Goal: Task Accomplishment & Management: Manage account settings

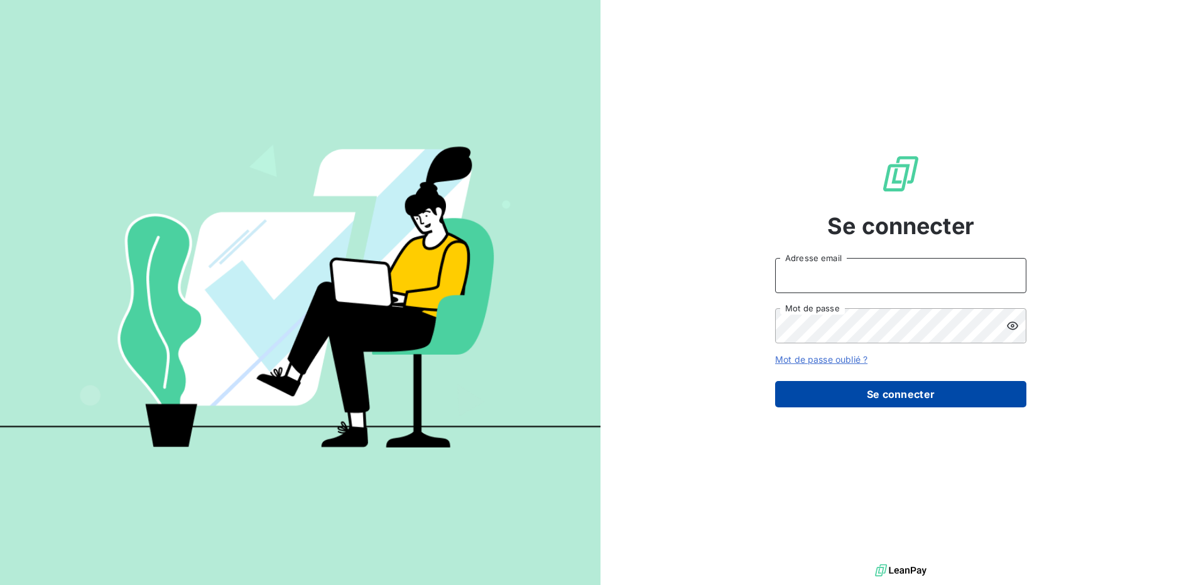
type input "[EMAIL_ADDRESS][DOMAIN_NAME]"
click at [891, 395] on button "Se connecter" at bounding box center [900, 394] width 251 height 26
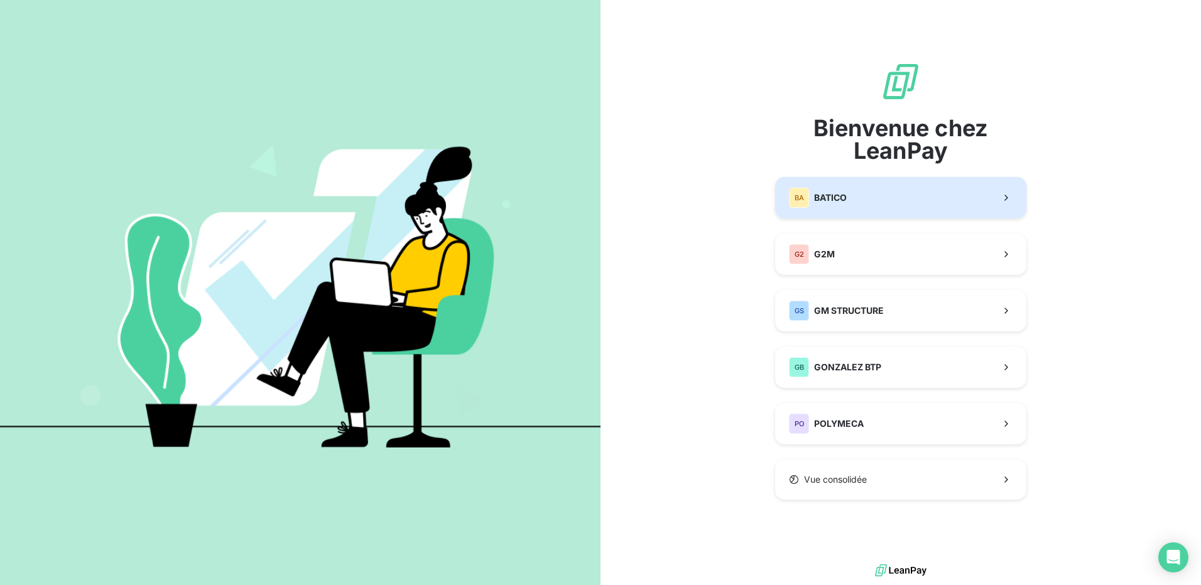
click at [887, 207] on button "BA BATICO" at bounding box center [900, 197] width 251 height 41
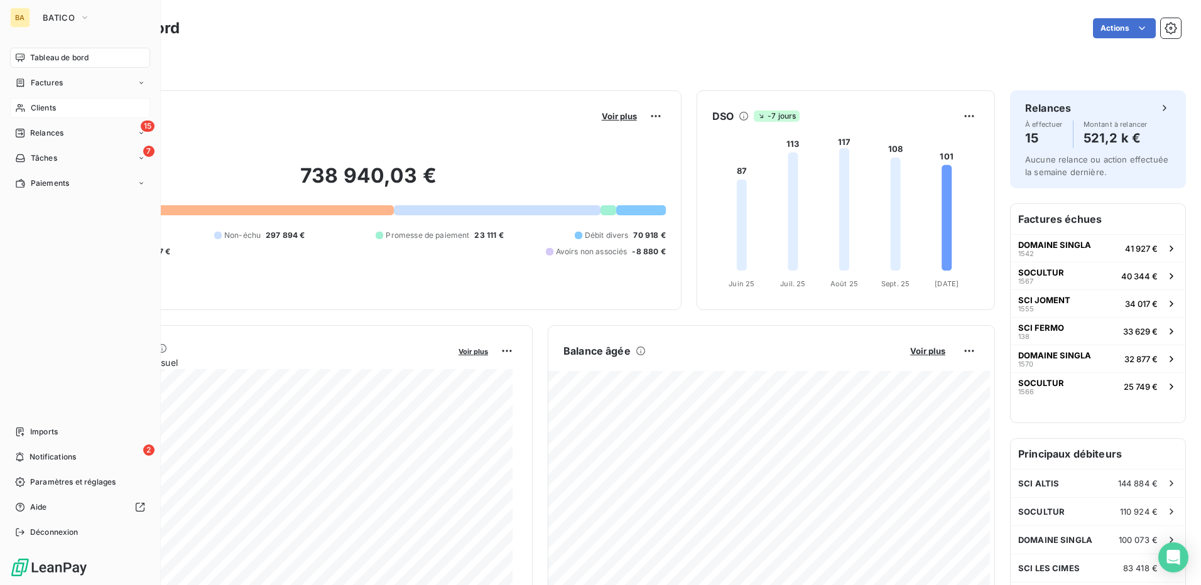
click at [33, 112] on span "Clients" at bounding box center [43, 107] width 25 height 11
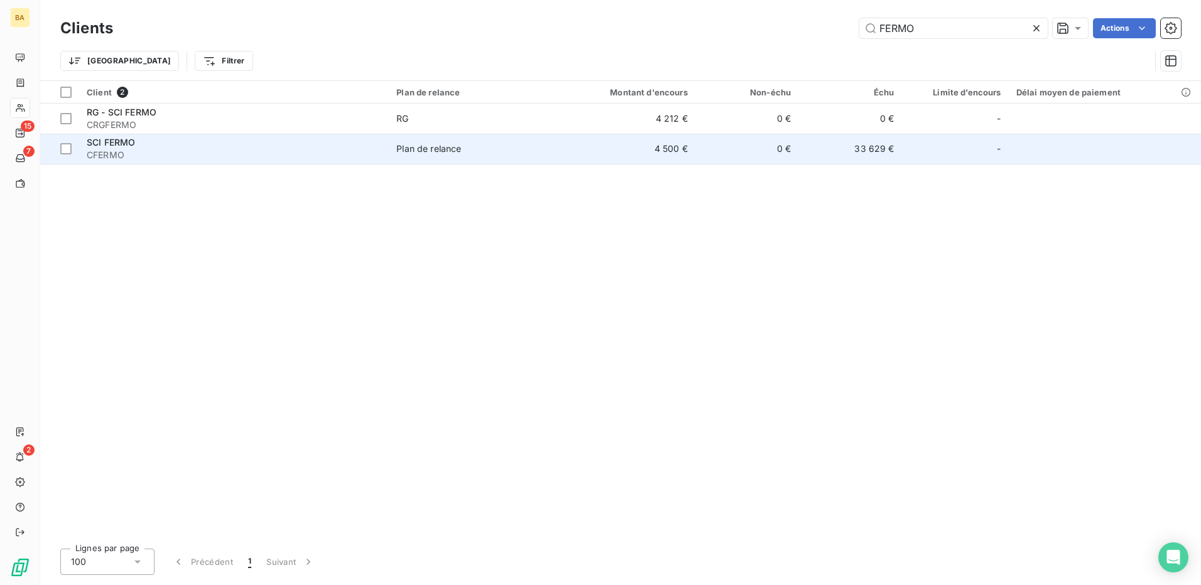
type input "FERMO"
click at [116, 146] on span "SCI FERMO" at bounding box center [111, 142] width 48 height 11
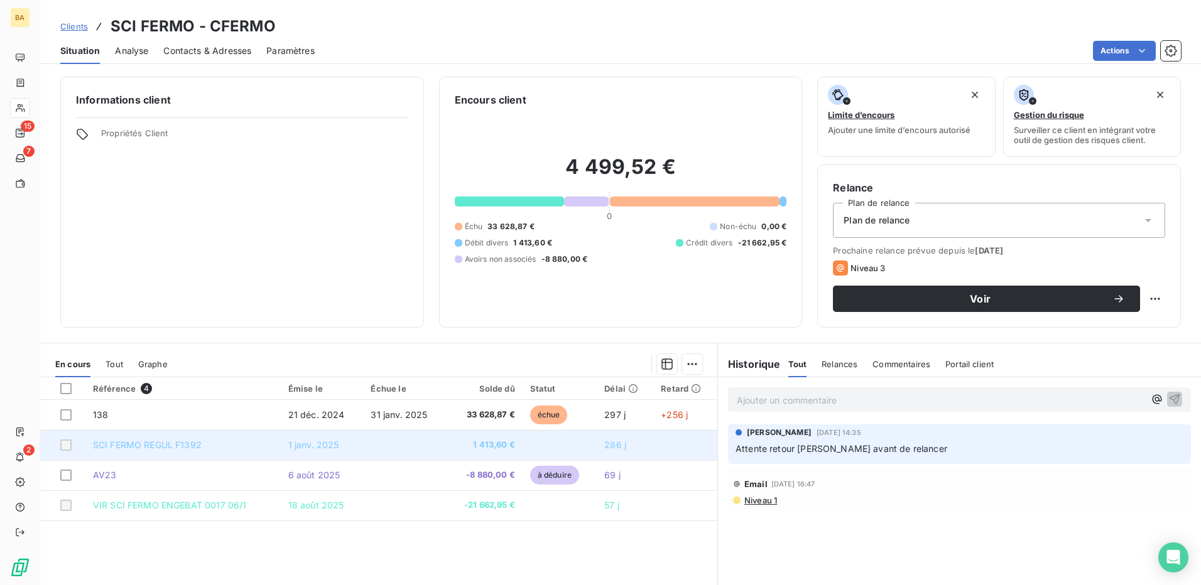
click at [180, 445] on span "SCI FERMO REGUL F1392" at bounding box center [147, 445] width 109 height 11
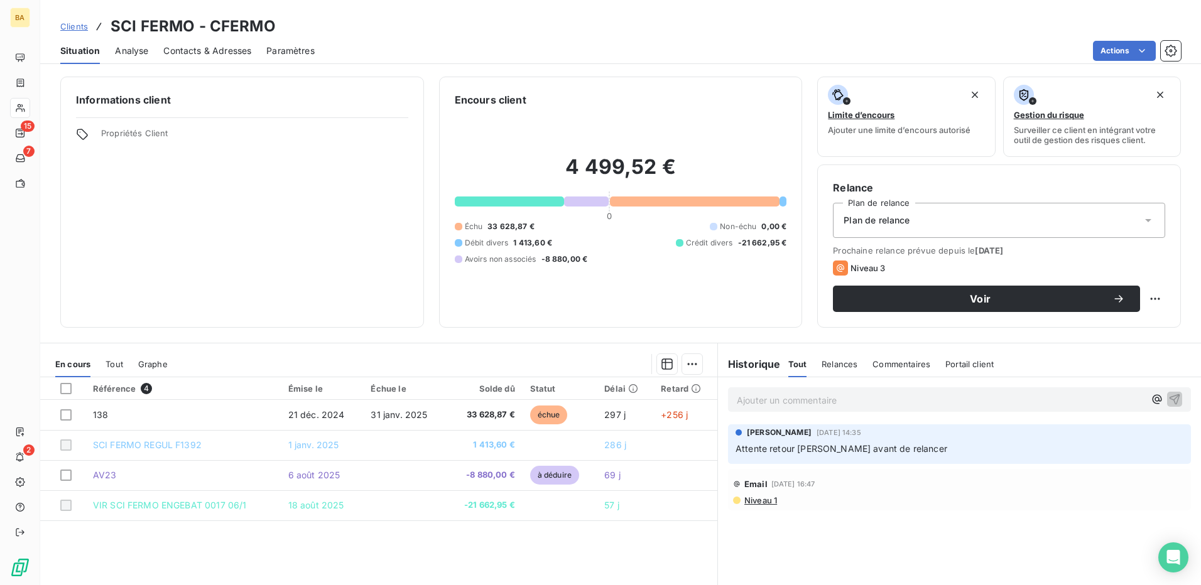
click at [79, 26] on span "Clients" at bounding box center [74, 26] width 28 height 10
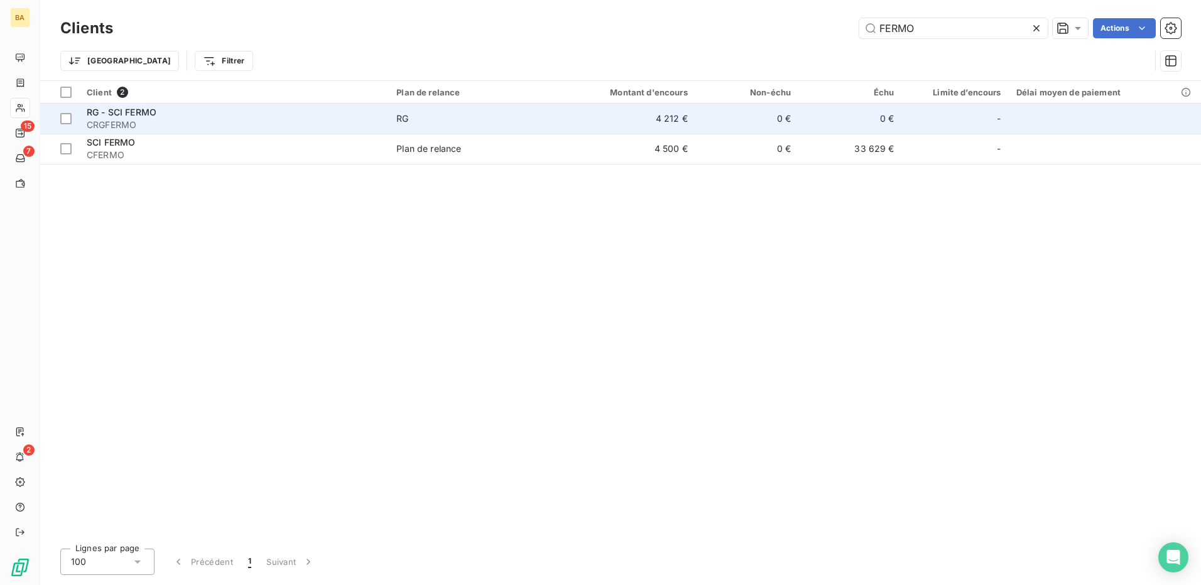
click at [119, 112] on span "RG - SCI FERMO" at bounding box center [122, 112] width 70 height 11
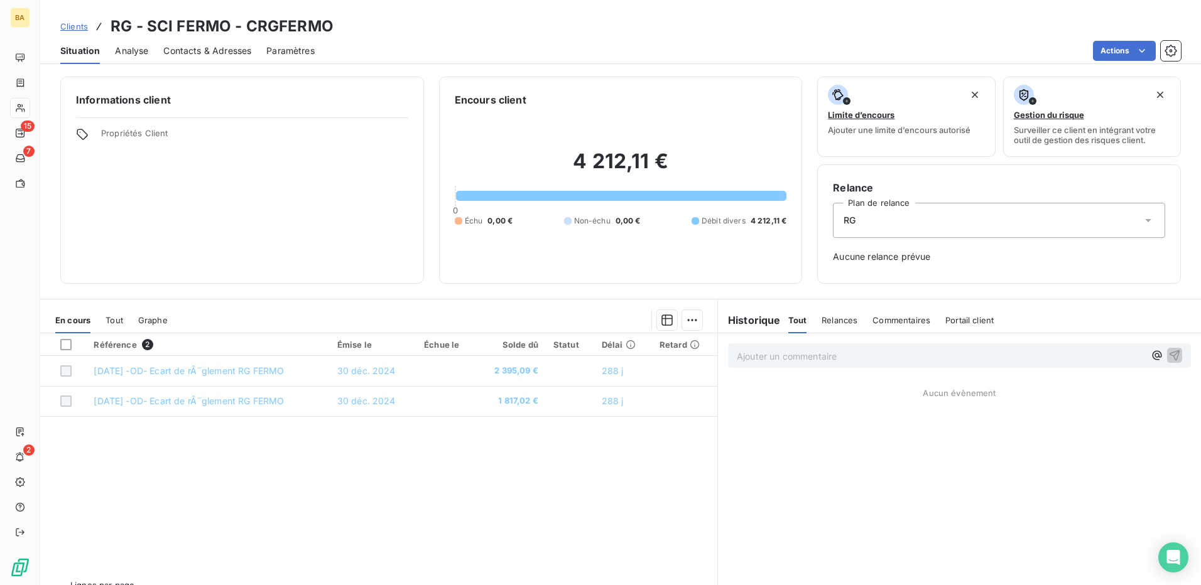
click at [69, 29] on span "Clients" at bounding box center [74, 26] width 28 height 10
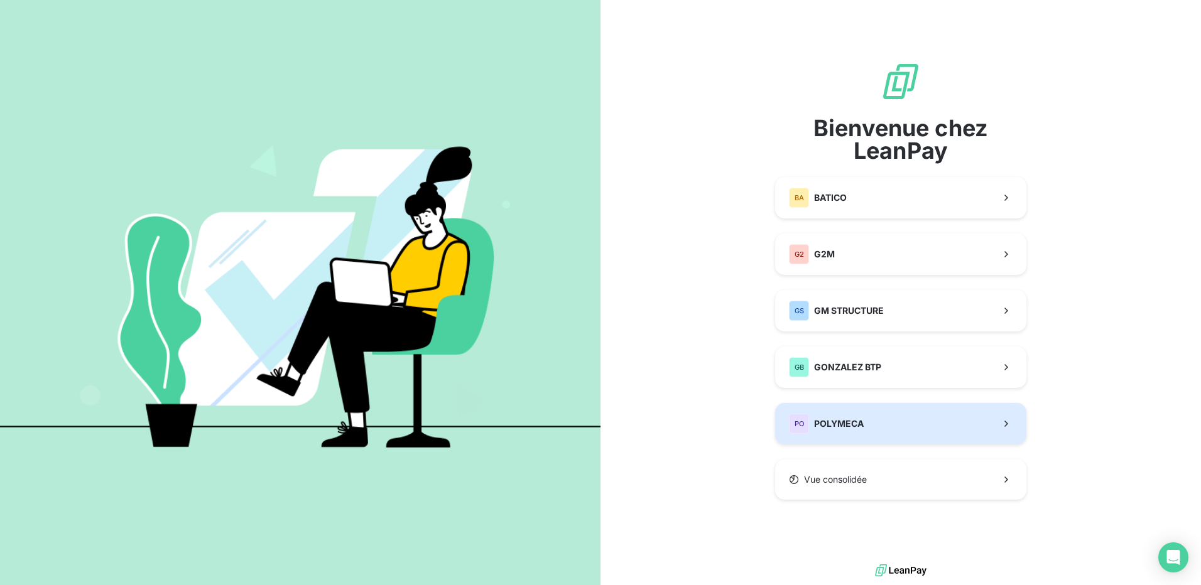
click at [842, 423] on span "POLYMECA" at bounding box center [839, 424] width 50 height 13
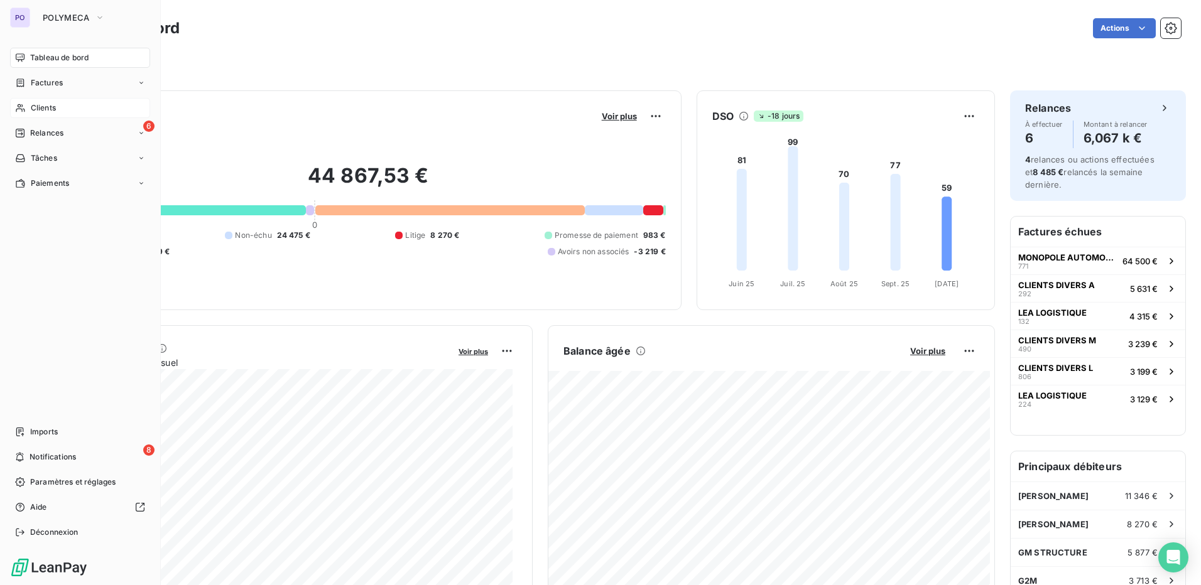
click at [43, 107] on span "Clients" at bounding box center [43, 107] width 25 height 11
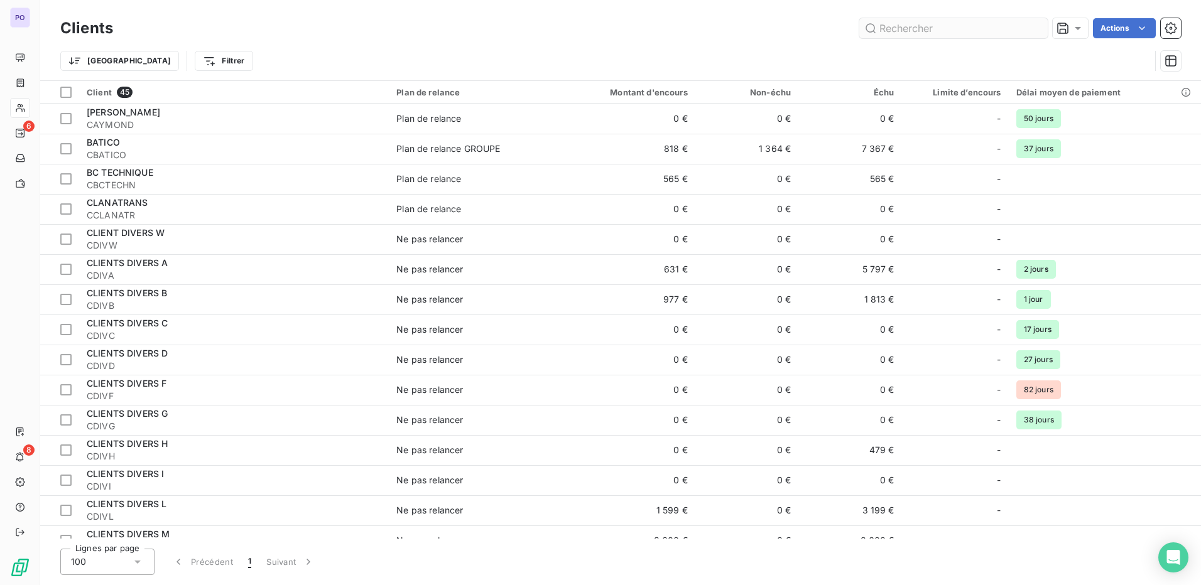
click at [903, 31] on input "text" at bounding box center [953, 28] width 188 height 20
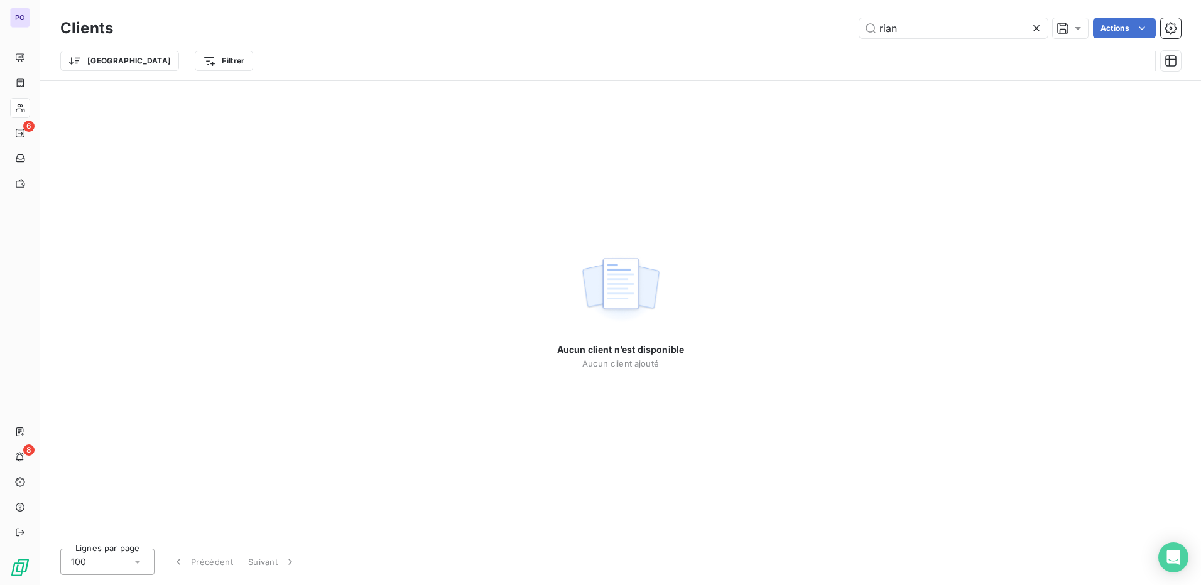
drag, startPoint x: 903, startPoint y: 31, endPoint x: 814, endPoint y: 32, distance: 88.6
click at [814, 32] on div "rian Actions" at bounding box center [654, 28] width 1053 height 20
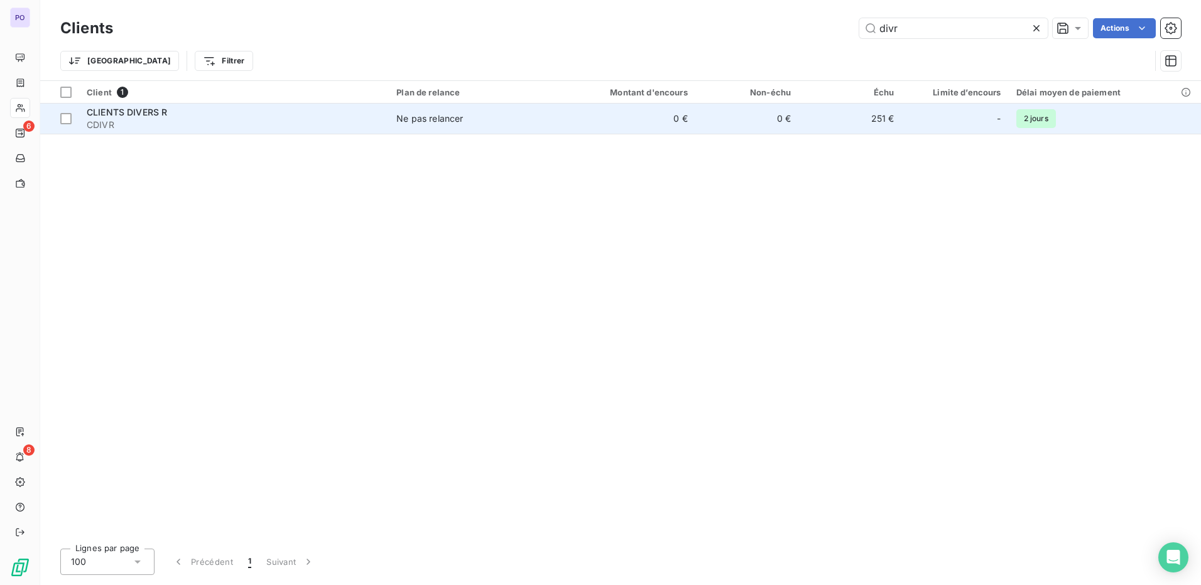
type input "divr"
click at [111, 114] on span "CLIENTS DIVERS R" at bounding box center [127, 112] width 80 height 11
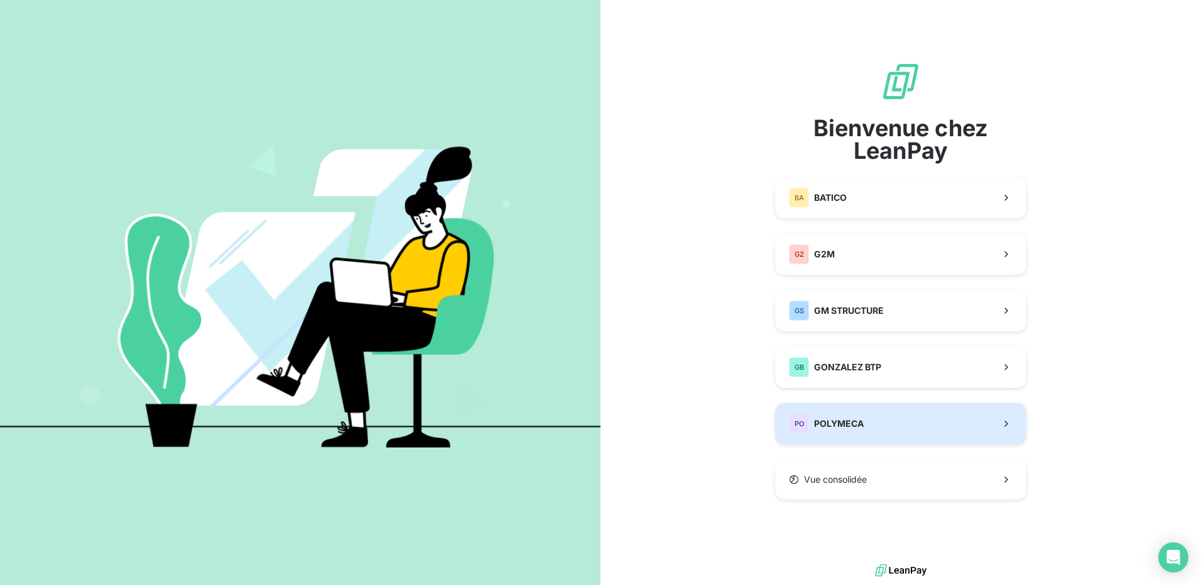
click at [872, 423] on button "PO POLYMECA" at bounding box center [900, 423] width 251 height 41
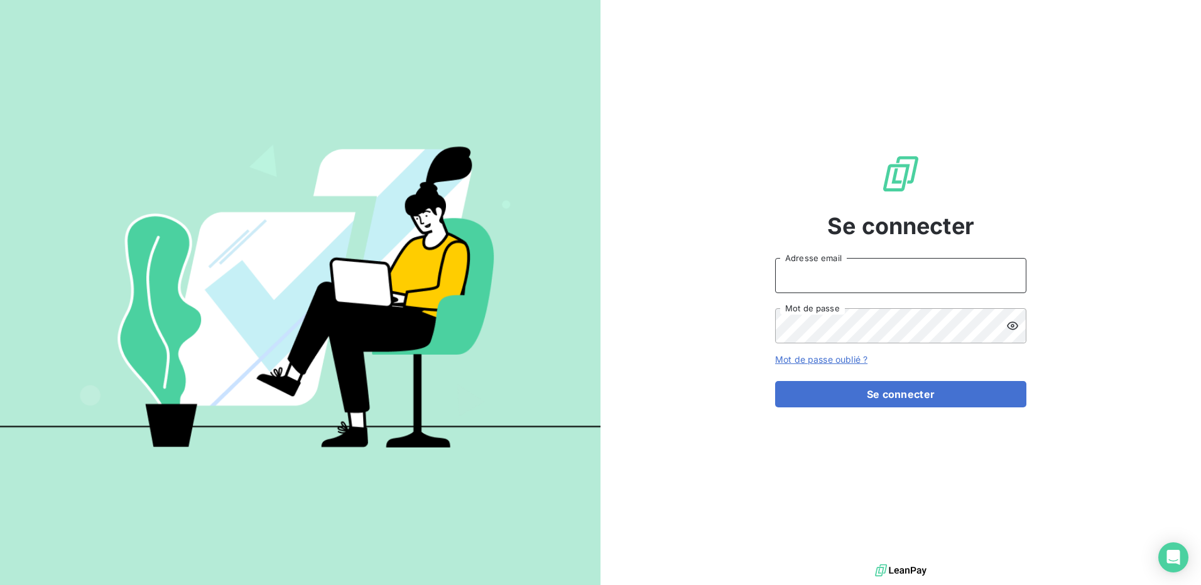
type input "faroldi.n@gonzalez-btp.fr"
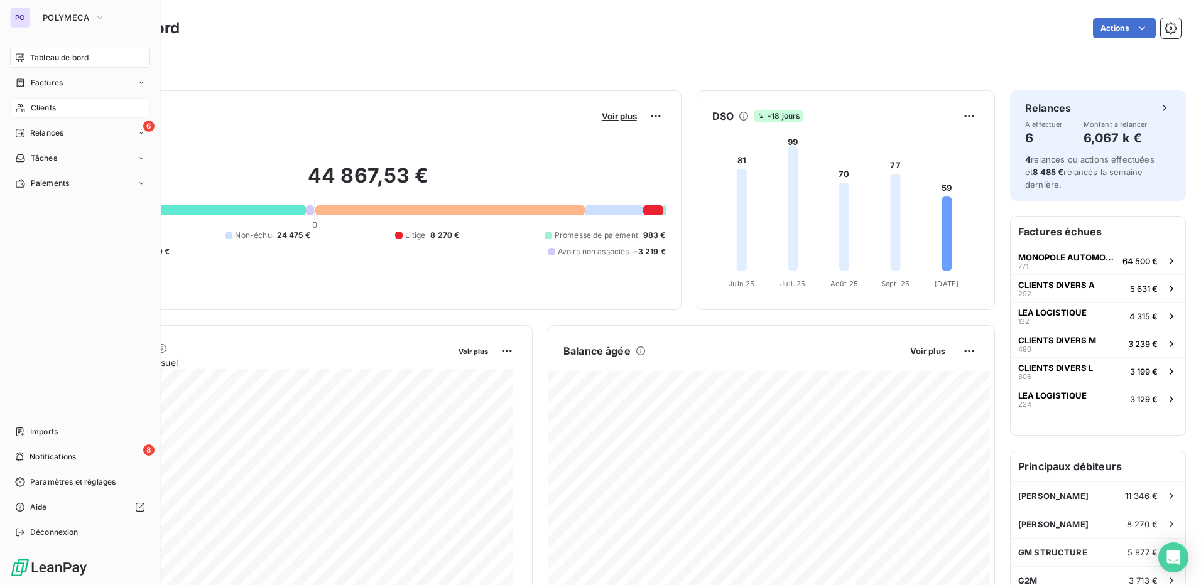
click at [43, 109] on span "Clients" at bounding box center [43, 107] width 25 height 11
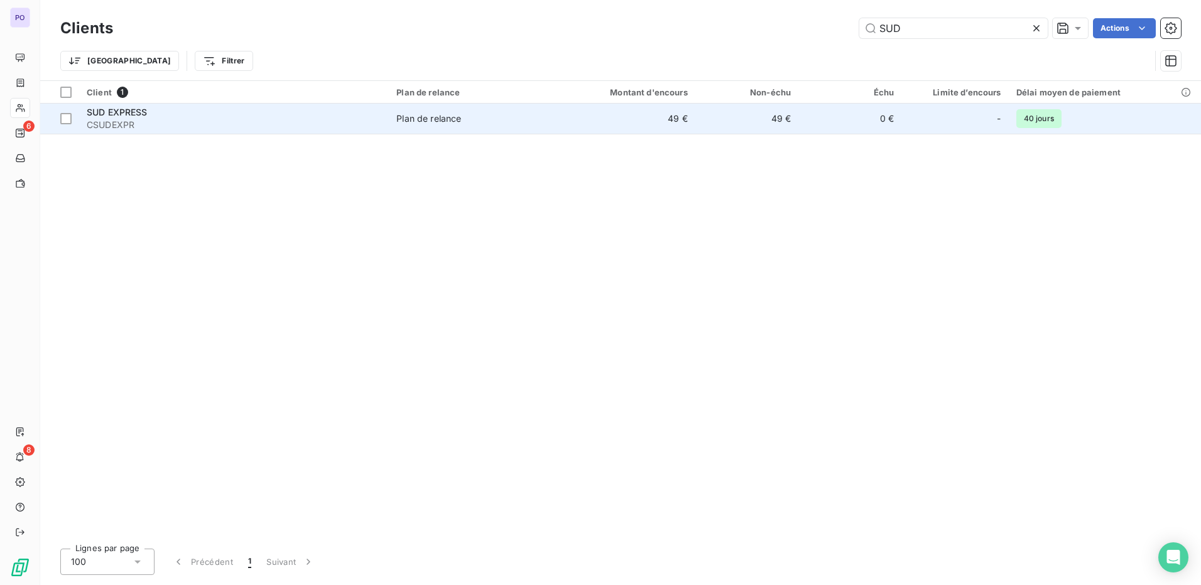
type input "SUD"
click at [129, 116] on span "SUD EXPRESS" at bounding box center [117, 112] width 61 height 11
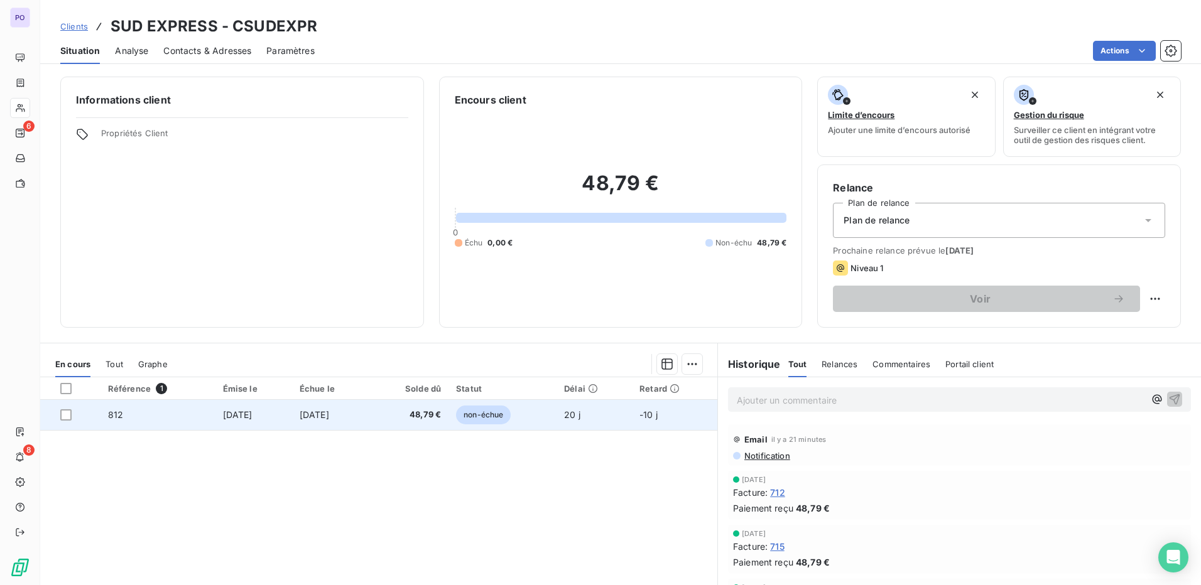
click at [236, 420] on td "24 sept. 2025" at bounding box center [253, 415] width 77 height 30
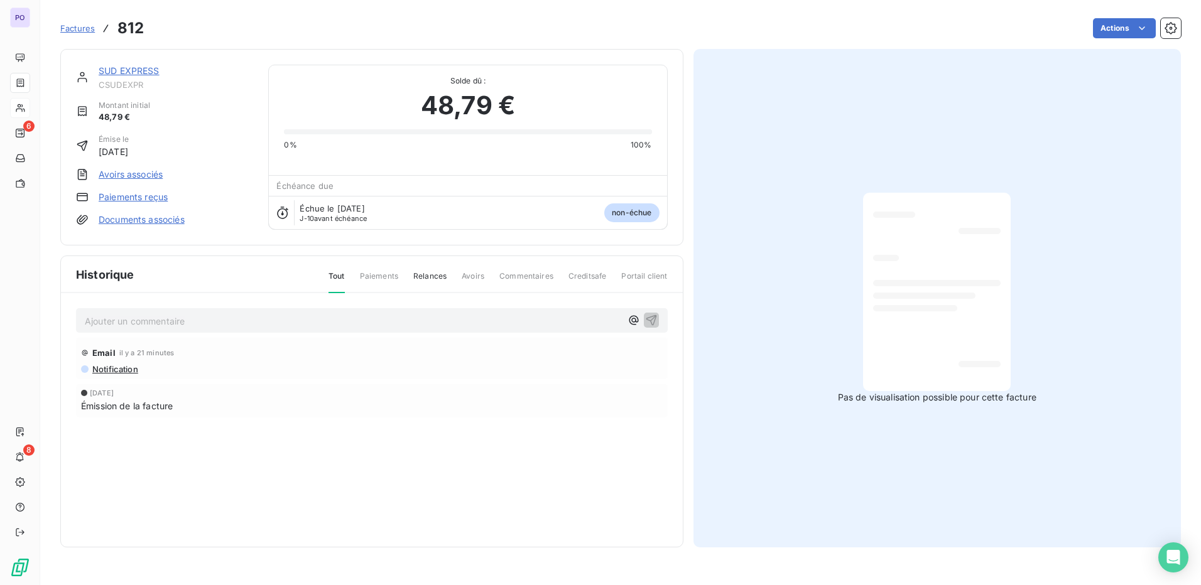
click at [132, 193] on link "Paiements reçus" at bounding box center [133, 197] width 69 height 13
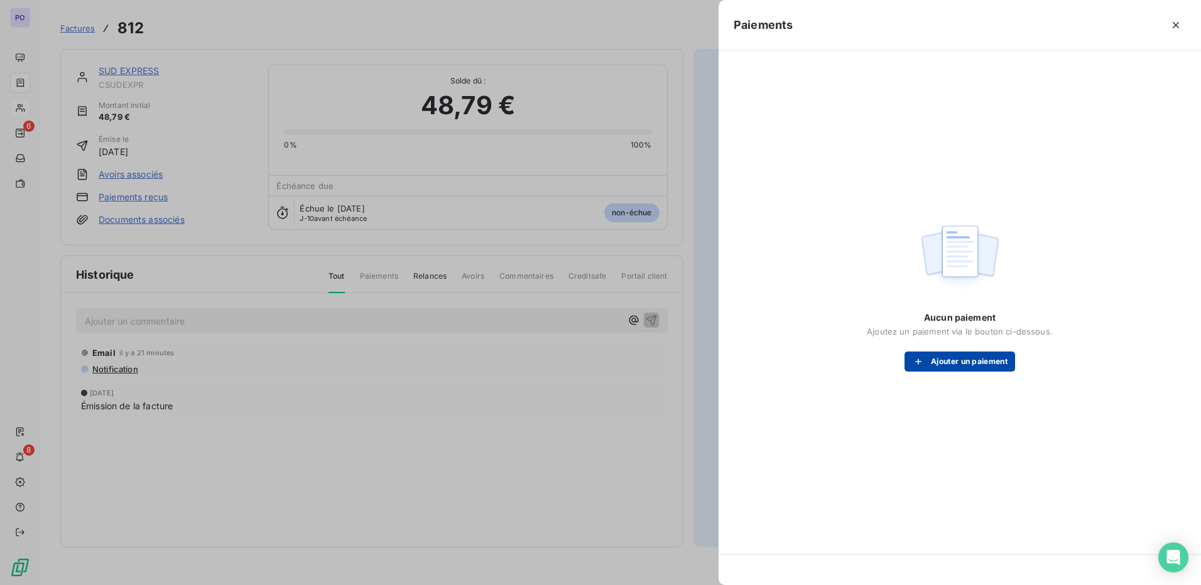
click at [954, 367] on button "Ajouter un paiement" at bounding box center [959, 362] width 111 height 20
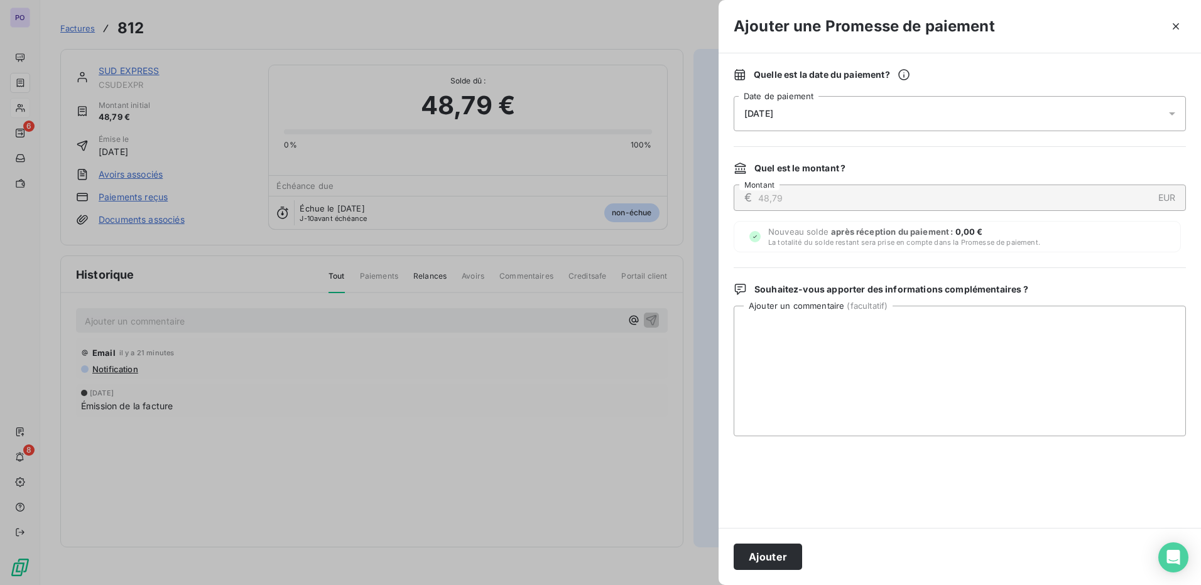
click at [766, 116] on span "15/10/2025" at bounding box center [758, 114] width 29 height 10
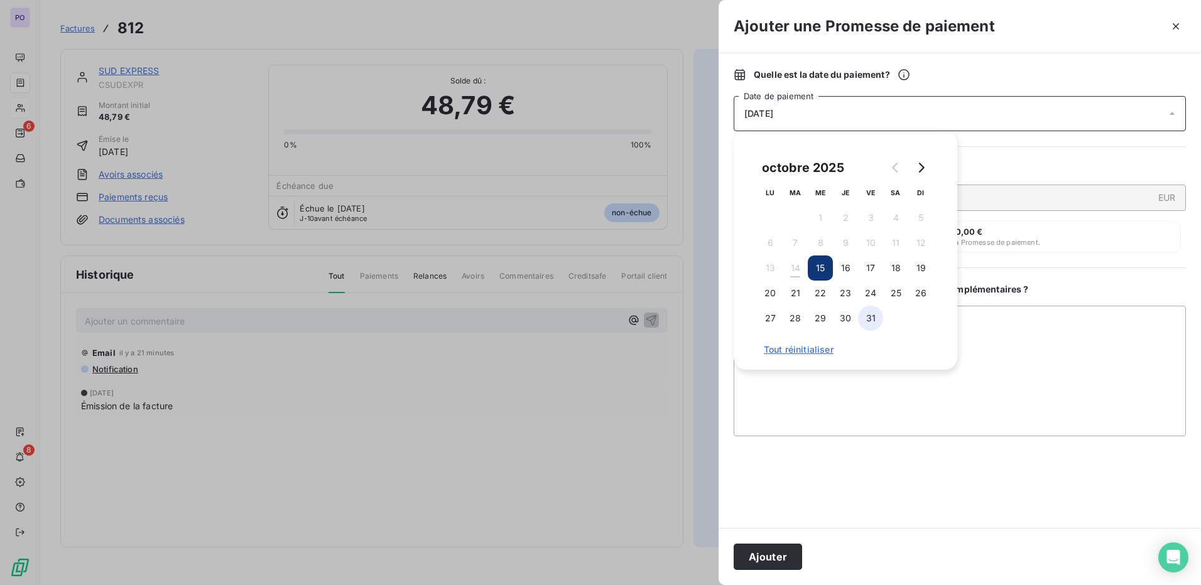
click at [870, 320] on button "31" at bounding box center [870, 318] width 25 height 25
click at [1025, 394] on textarea "Ajouter un commentaire ( facultatif )" at bounding box center [960, 371] width 452 height 131
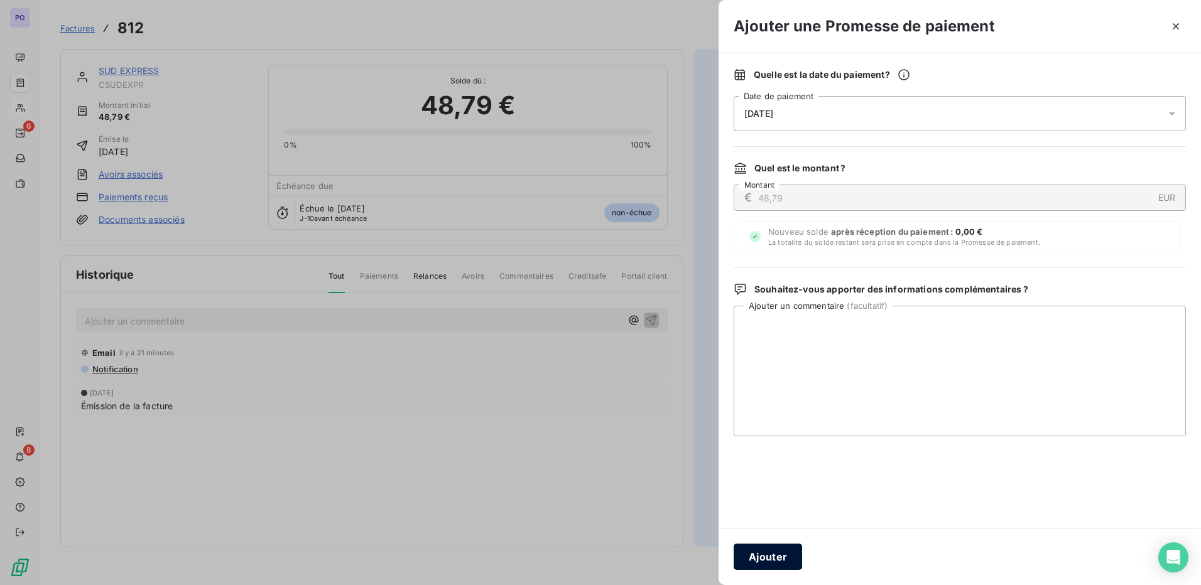
click at [771, 553] on button "Ajouter" at bounding box center [768, 557] width 68 height 26
